Goal: Task Accomplishment & Management: Use online tool/utility

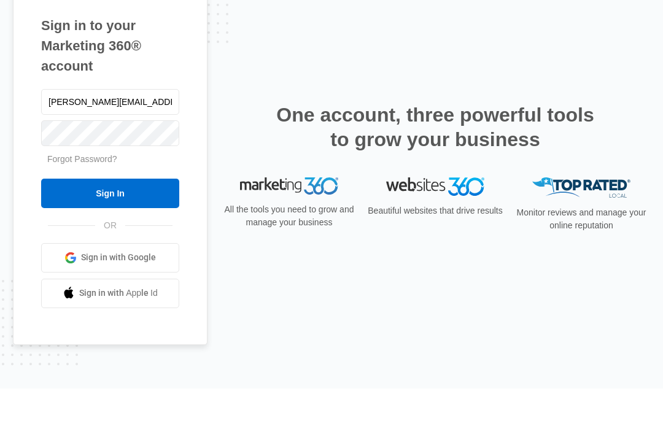
type input "[PERSON_NAME][EMAIL_ADDRESS][DOMAIN_NAME]"
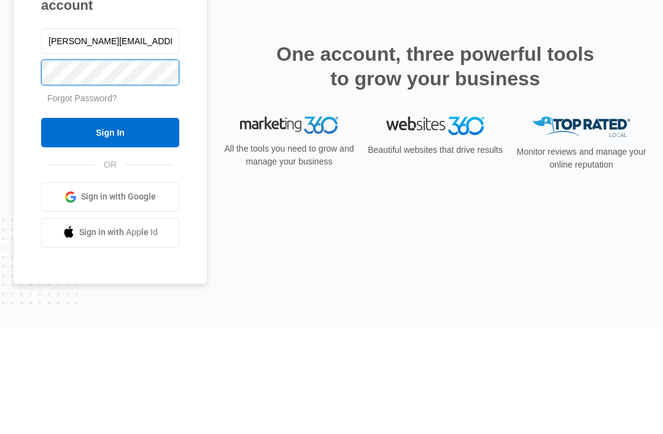
click at [110, 224] on input "Sign In" at bounding box center [110, 238] width 138 height 29
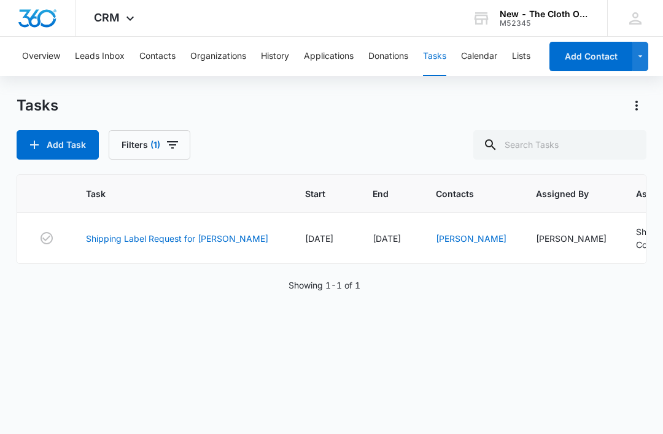
click at [174, 232] on link "Shipping Label Request for [PERSON_NAME]" at bounding box center [177, 238] width 182 height 13
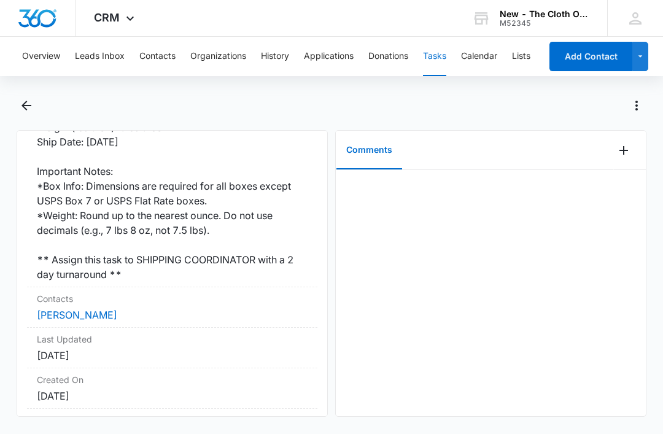
scroll to position [375, 0]
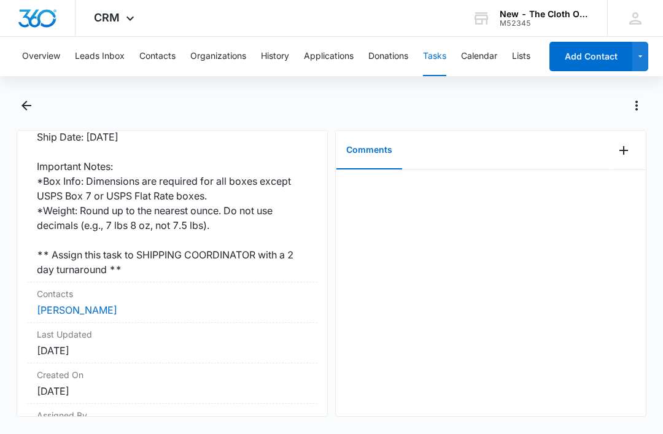
click at [69, 304] on link "Zoe Jones" at bounding box center [77, 310] width 80 height 12
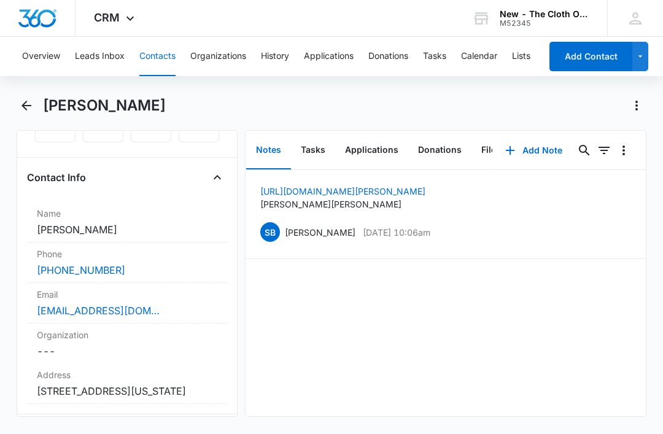
scroll to position [175, 0]
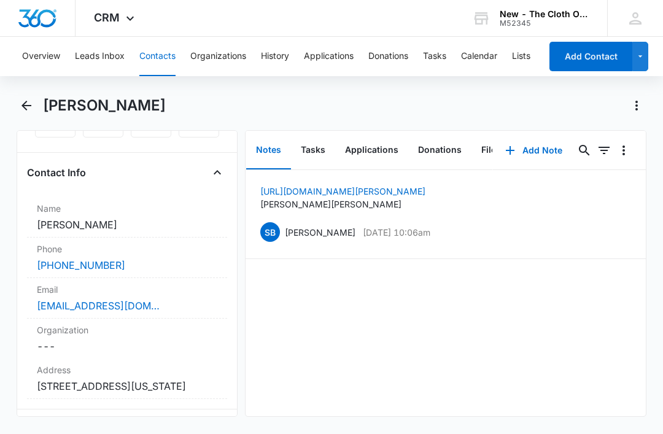
click at [164, 302] on div "zozoj1212@gmail.com" at bounding box center [127, 305] width 180 height 15
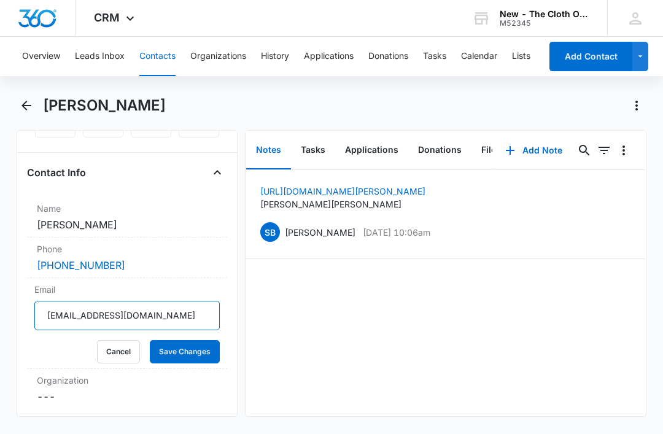
click at [169, 313] on input "zozoj1212@gmail.com" at bounding box center [126, 315] width 185 height 29
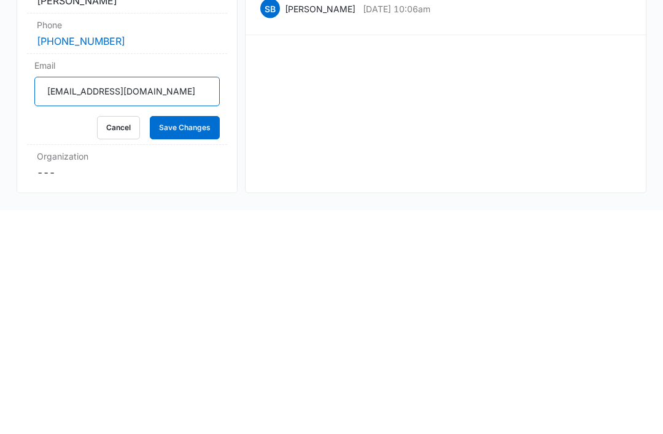
click at [172, 301] on input "zozoj1212@gmail.com" at bounding box center [126, 315] width 185 height 29
click at [111, 340] on button "Cancel" at bounding box center [118, 351] width 43 height 23
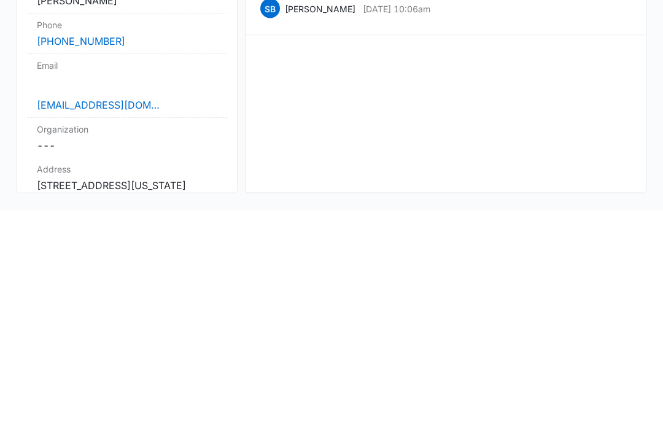
scroll to position [37, 0]
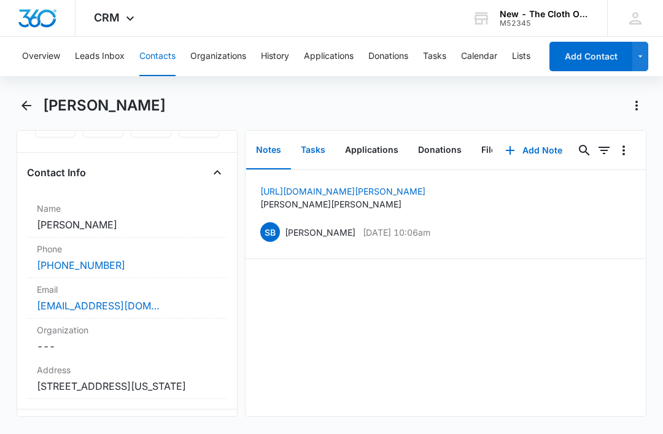
click at [315, 131] on button "Tasks" at bounding box center [313, 150] width 44 height 38
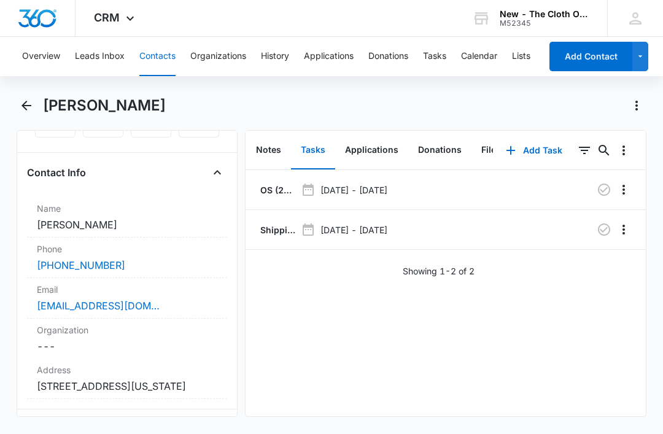
click at [266, 183] on p "OS (20x) - Shipped package for Z. JONES (zone #3)" at bounding box center [277, 189] width 38 height 13
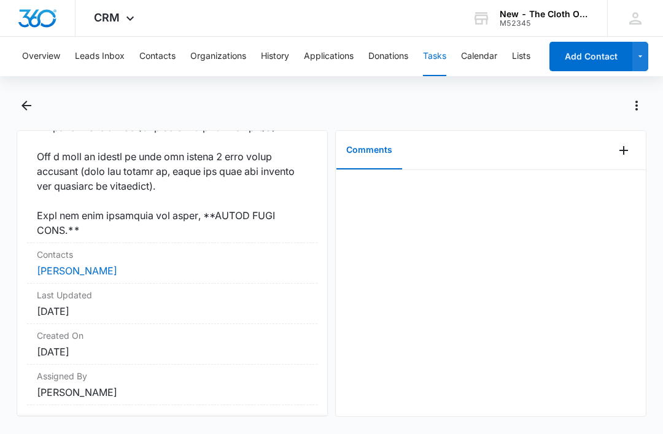
scroll to position [1209, 0]
click at [57, 277] on link "Zoe Jones" at bounding box center [77, 271] width 80 height 12
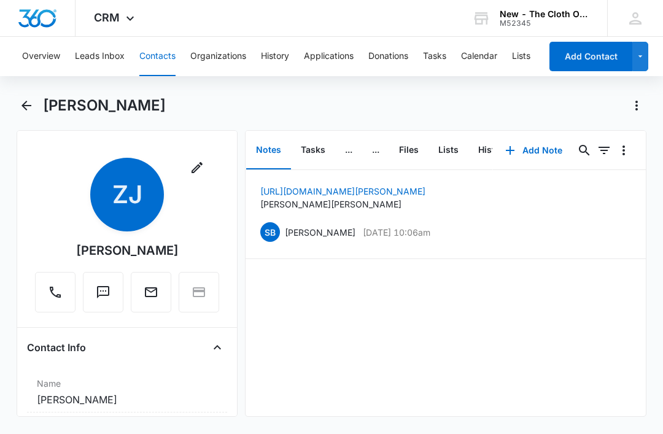
click at [305, 148] on button "Tasks" at bounding box center [313, 150] width 44 height 38
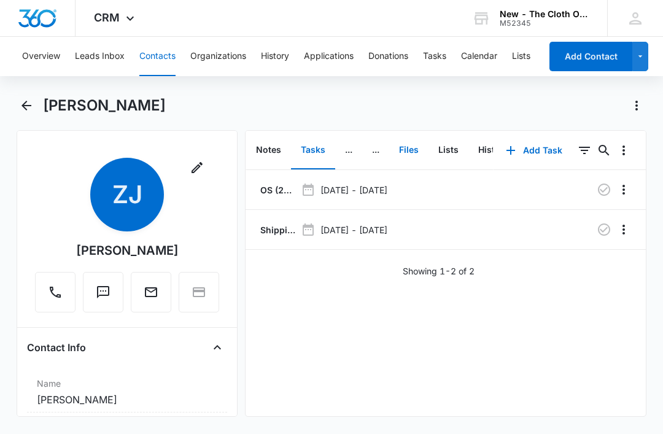
click at [409, 152] on button "Files" at bounding box center [408, 150] width 39 height 38
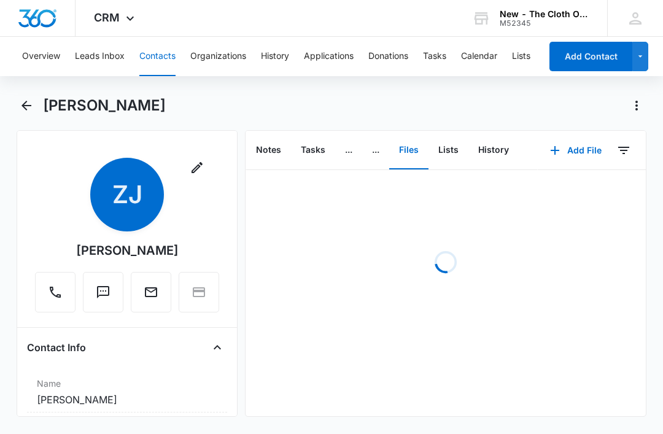
click at [578, 153] on button "Add File" at bounding box center [575, 150] width 76 height 29
click at [571, 193] on div "Upload Files" at bounding box center [558, 189] width 49 height 9
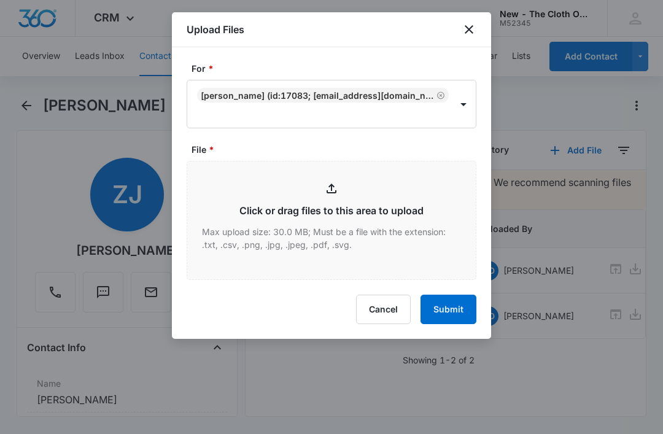
click at [352, 234] on input "File *" at bounding box center [331, 220] width 288 height 118
type input "C:\fakepath\2025-10-15---Zoe-Jones---9434636106195276669607.pdf"
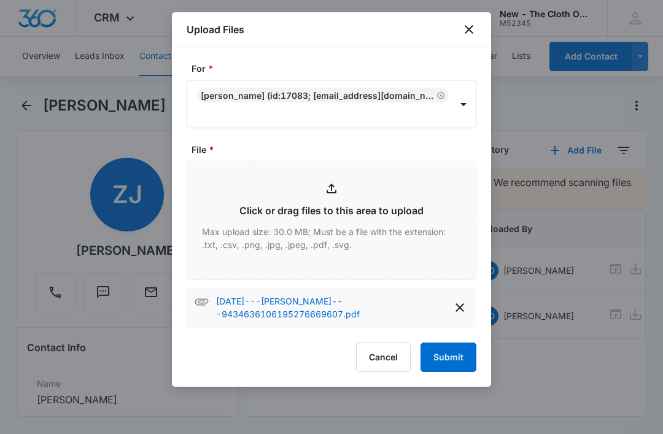
click at [447, 353] on button "Submit" at bounding box center [448, 356] width 56 height 29
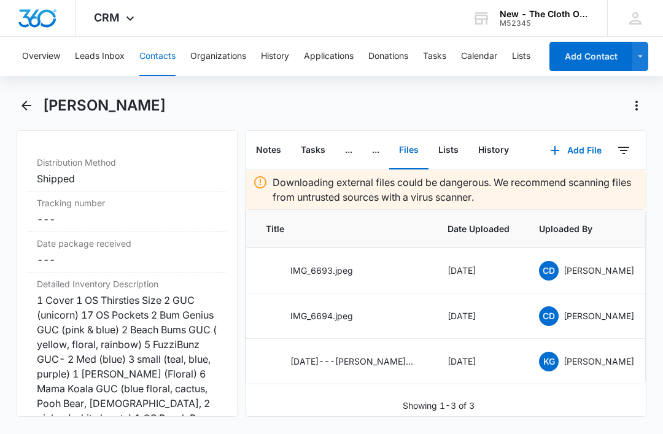
scroll to position [3005, 0]
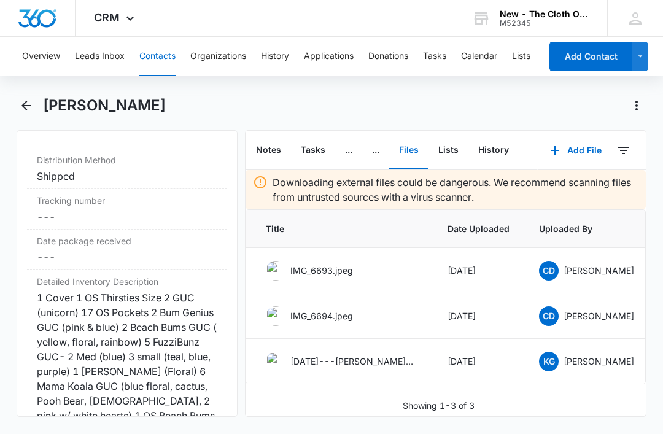
click at [104, 224] on dd "Cancel Save Changes ---" at bounding box center [127, 216] width 180 height 15
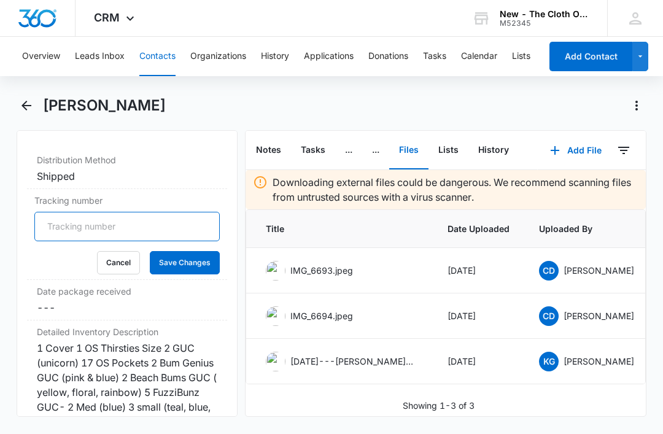
click at [109, 239] on input "Tracking number" at bounding box center [126, 226] width 185 height 29
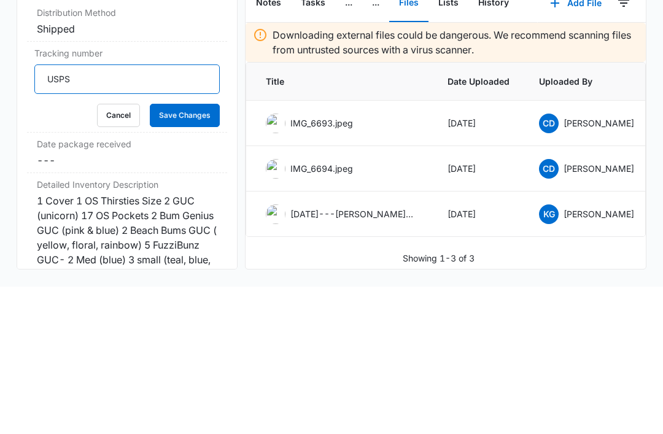
click at [133, 212] on input "USPS" at bounding box center [126, 226] width 185 height 29
paste input "9434636106195276669607"
type input "USPS 9434636106195276669607"
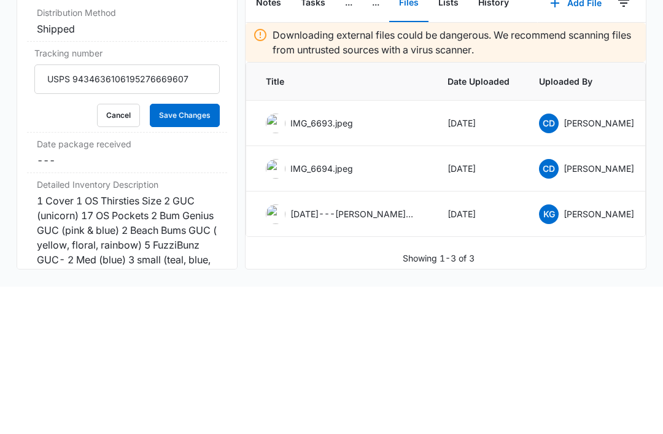
click at [193, 251] on button "Save Changes" at bounding box center [185, 262] width 70 height 23
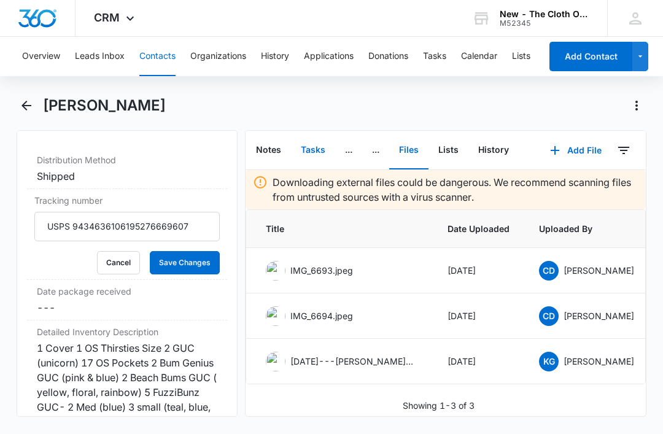
click at [302, 131] on button "Tasks" at bounding box center [313, 150] width 44 height 38
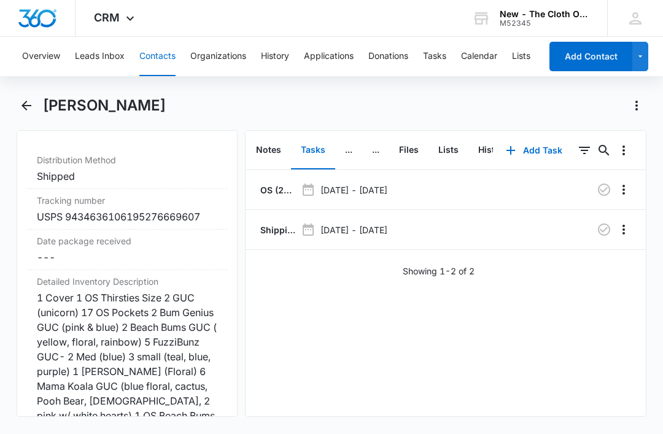
click at [281, 223] on p "Shipping Label Request for Z. Jones" at bounding box center [277, 229] width 38 height 13
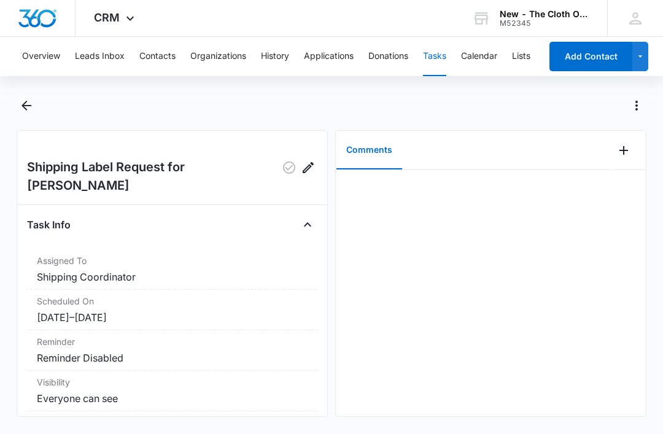
click at [620, 152] on icon "Add Comment" at bounding box center [623, 150] width 15 height 15
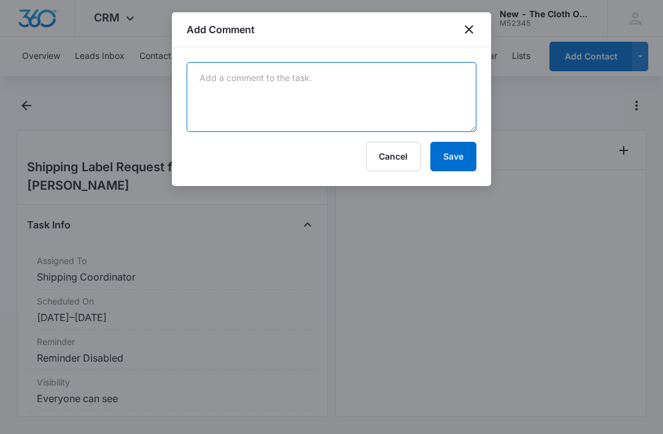
click at [261, 130] on textarea at bounding box center [332, 97] width 290 height 70
click at [287, 104] on textarea at bounding box center [332, 97] width 290 height 70
paste textarea "9434636106195276669607"
type textarea "9434636106195276669607"
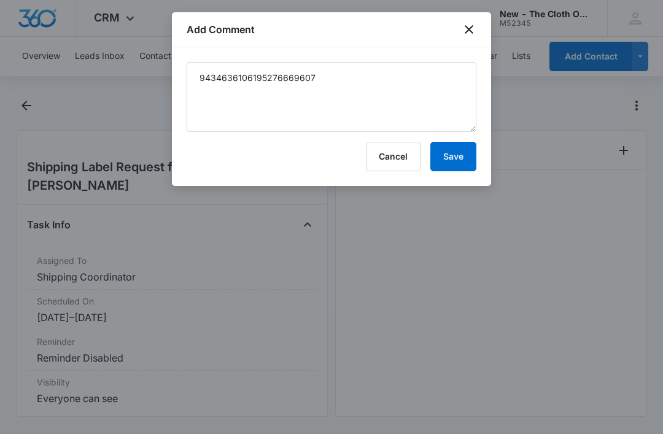
click at [458, 152] on button "Save" at bounding box center [453, 156] width 46 height 29
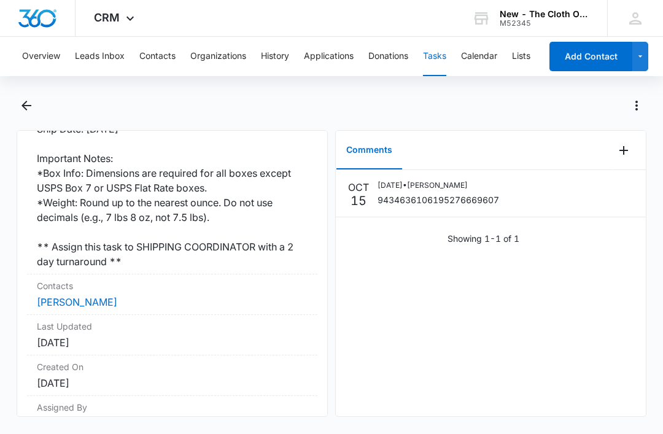
scroll to position [382, 0]
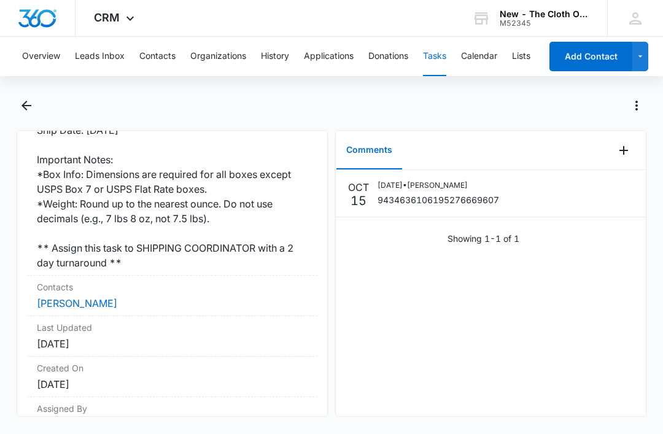
click at [67, 297] on link "Zoe Jones" at bounding box center [77, 303] width 80 height 12
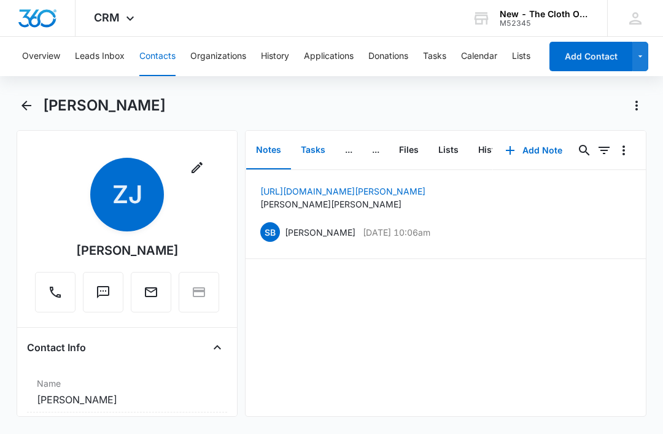
click at [304, 148] on button "Tasks" at bounding box center [313, 150] width 44 height 38
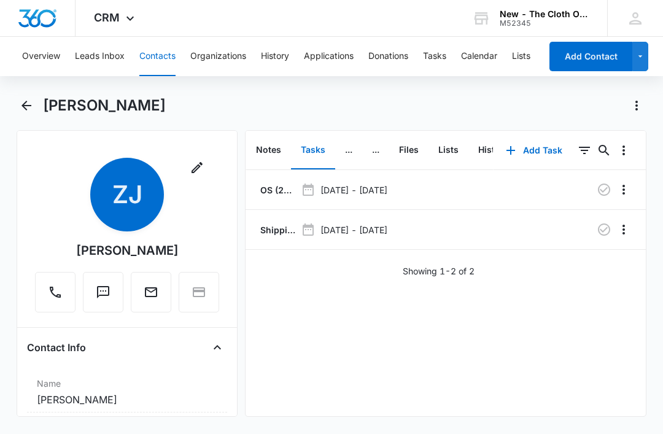
click at [601, 231] on icon "button" at bounding box center [604, 229] width 12 height 12
click at [439, 60] on button "Tasks" at bounding box center [434, 56] width 23 height 39
